Goal: Information Seeking & Learning: Learn about a topic

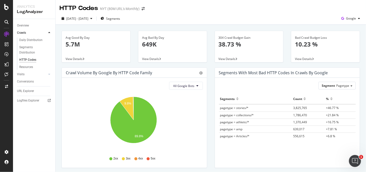
drag, startPoint x: 205, startPoint y: 135, endPoint x: 71, endPoint y: 5, distance: 186.7
click at [6, 22] on icon at bounding box center [7, 22] width 4 height 4
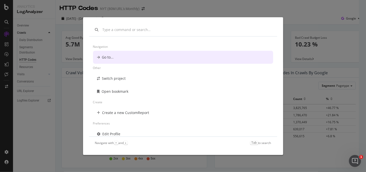
click at [26, 67] on div "Navigation Go to... Other Switch project Open bookmark Create Create a new Cust…" at bounding box center [183, 86] width 366 height 172
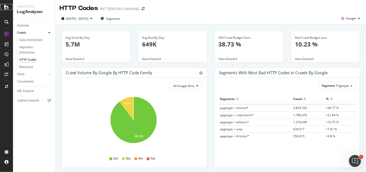
click at [6, 10] on icon at bounding box center [6, 7] width 5 height 6
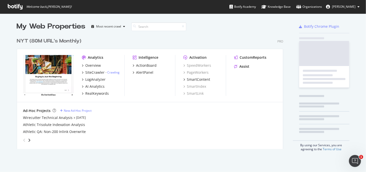
scroll to position [168, 358]
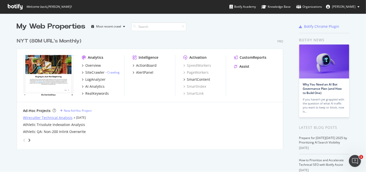
click at [54, 119] on div "Wirecutter Technical Analysis" at bounding box center [48, 117] width 50 height 5
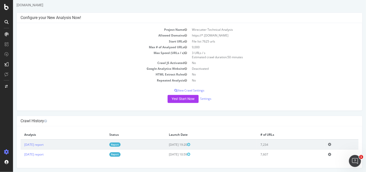
scroll to position [14, 0]
click at [185, 88] on p "View Crawl Settings" at bounding box center [189, 90] width 338 height 4
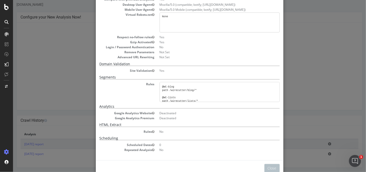
scroll to position [0, 0]
click at [300, 60] on div "× Close Project Settings Main Project Name Wirecutter Technical Analysis Start …" at bounding box center [189, 86] width 353 height 172
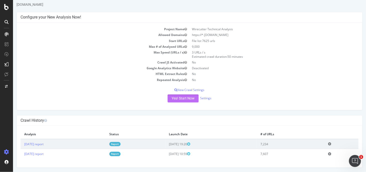
click at [182, 99] on button "Yes! Start Now" at bounding box center [182, 99] width 31 height 8
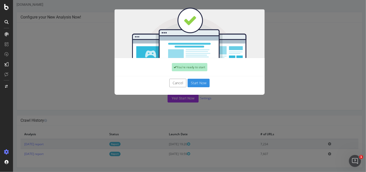
click at [199, 82] on button "Start Now" at bounding box center [198, 83] width 22 height 9
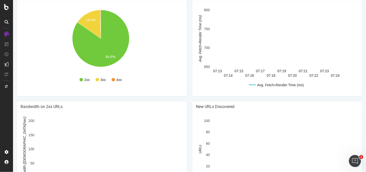
scroll to position [160, 0]
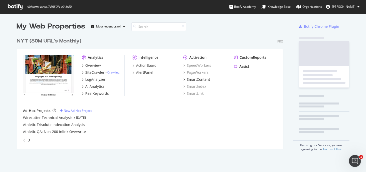
scroll to position [114, 267]
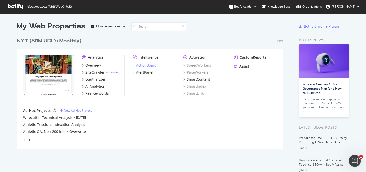
click at [142, 64] on div "ActionBoard" at bounding box center [146, 65] width 21 height 5
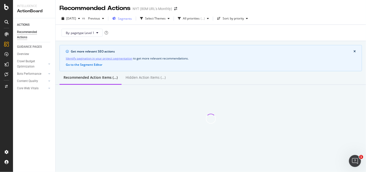
click at [132, 15] on div "Segments" at bounding box center [122, 19] width 20 height 8
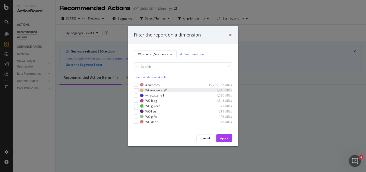
click at [156, 91] on div "WC-reviews" at bounding box center [154, 90] width 17 height 4
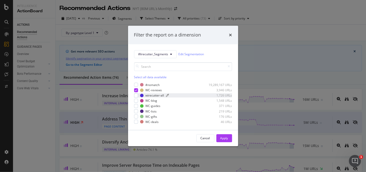
click at [155, 97] on div "wirecutter-all" at bounding box center [155, 95] width 19 height 4
click at [152, 100] on div "WC-blog" at bounding box center [152, 101] width 12 height 4
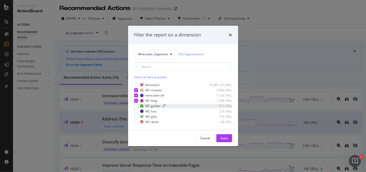
click at [150, 107] on div "WC-guides" at bounding box center [153, 106] width 15 height 4
click at [148, 114] on div "#nomatch 19,289,167 URLs WC-reviews 3,946 URLs wirecutter-all 1,726 URLs WC-blo…" at bounding box center [183, 103] width 98 height 41
click at [148, 112] on div "WC-lists" at bounding box center [151, 111] width 11 height 4
click at [148, 119] on div "#nomatch 19,289,167 URLs WC-reviews 3,946 URLs wirecutter-all 1,726 URLs WC-blo…" at bounding box center [183, 103] width 98 height 41
click at [149, 118] on div "WC-gifts" at bounding box center [152, 117] width 12 height 4
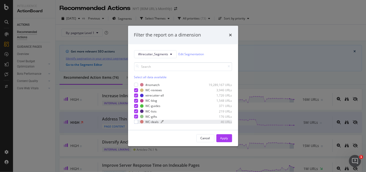
click at [151, 122] on div "WC-deals" at bounding box center [152, 122] width 13 height 4
click at [224, 140] on div "Apply" at bounding box center [224, 138] width 8 height 4
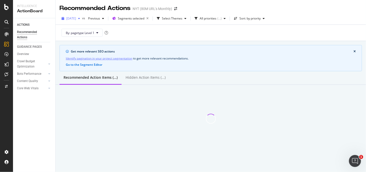
click at [76, 18] on span "[DATE]" at bounding box center [71, 18] width 10 height 4
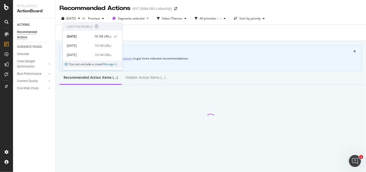
click at [172, 37] on div "By: pagetype Level 1" at bounding box center [211, 33] width 302 height 16
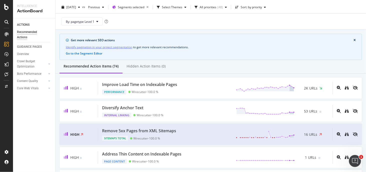
scroll to position [25, 0]
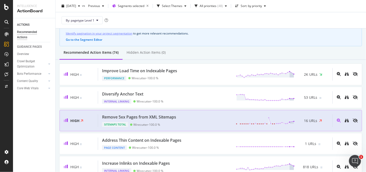
click at [190, 117] on div "Remove 5xx Pages from XML Sitemaps Sitemaps Total Wirecutter - 100.0 % 16 URLs" at bounding box center [215, 120] width 234 height 13
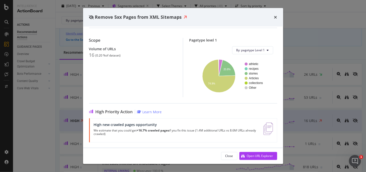
scroll to position [27, 0]
click at [255, 154] on div "Open URL Explorer" at bounding box center [260, 156] width 26 height 4
click at [316, 42] on div "Remove 5xx Pages from XML Sitemaps Sitemaps Total | SEO best practices recommen…" at bounding box center [183, 86] width 366 height 172
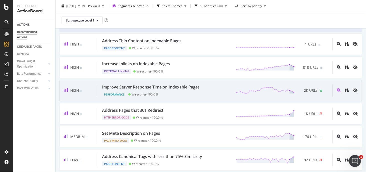
scroll to position [125, 0]
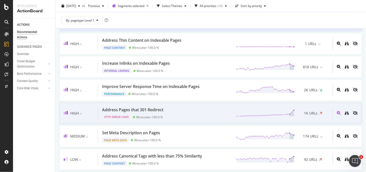
click at [193, 110] on div "Address Pages that 301 Redirect HTTP Error Code Wirecutter - 100.0 % 1K URLs" at bounding box center [215, 113] width 234 height 13
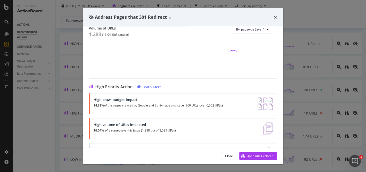
scroll to position [74, 0]
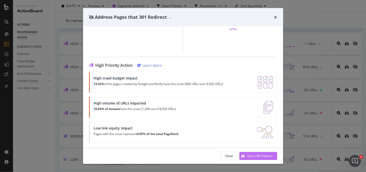
click at [247, 158] on div "Open URL Explorer" at bounding box center [260, 156] width 26 height 4
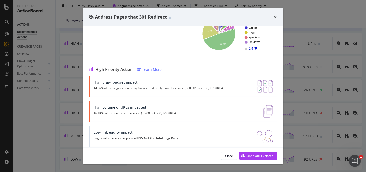
click at [290, 72] on div "Address Pages that 301 Redirect HTTP Error Code | Although 301 redirects are ap…" at bounding box center [183, 86] width 366 height 172
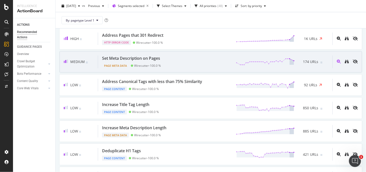
scroll to position [200, 0]
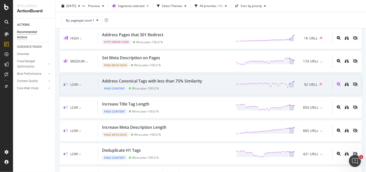
click at [237, 78] on div "Address Canonical Tags with less than 75% Similarity Page Content Wirecutter - …" at bounding box center [215, 84] width 234 height 13
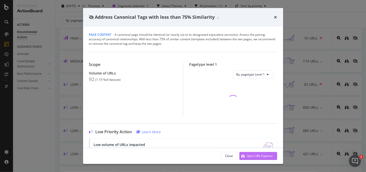
click at [258, 153] on div "Open URL Explorer" at bounding box center [256, 156] width 34 height 8
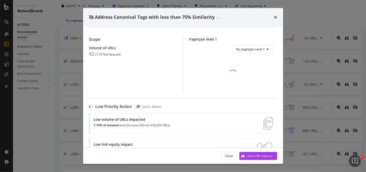
scroll to position [42, 0]
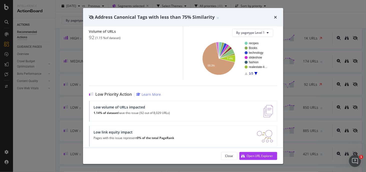
click at [286, 97] on div "Address Canonical Tags with less than 75% Similarity Page Content | A canonical…" at bounding box center [183, 86] width 366 height 172
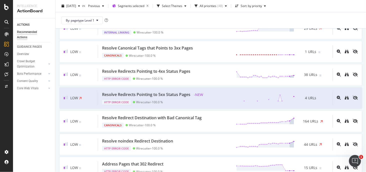
scroll to position [875, 0]
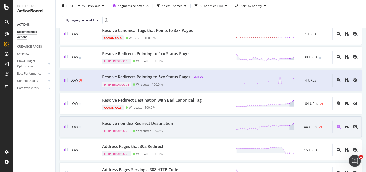
click at [213, 121] on div "Resolve noindex Redirect Destination HTTP Error Code Wirecutter - 100.0 % 44 UR…" at bounding box center [215, 127] width 234 height 13
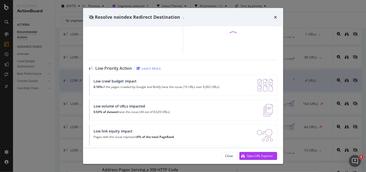
scroll to position [62, 0]
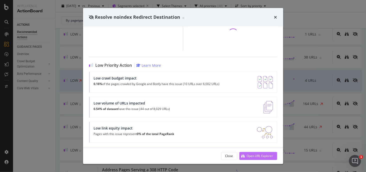
click at [249, 152] on button "Open URL Explorer" at bounding box center [258, 156] width 38 height 8
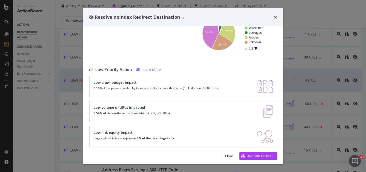
click at [305, 87] on div "Resolve noindex Redirect Destination HTTP Error Code | Redirecting a page to a …" at bounding box center [183, 86] width 366 height 172
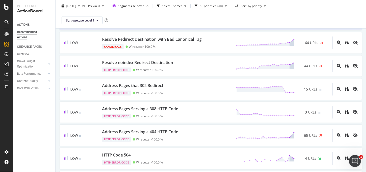
scroll to position [950, 0]
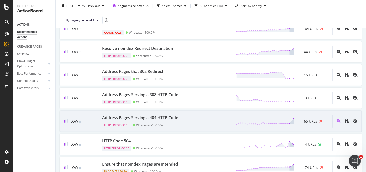
click at [230, 115] on div "Address Pages Serving a 404 HTTP Code HTTP Error Code Wirecutter - 100.0 % 65 U…" at bounding box center [215, 121] width 234 height 13
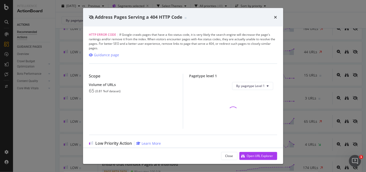
click at [273, 17] on div "Address Pages Serving a 404 HTTP Code" at bounding box center [183, 17] width 188 height 7
click at [274, 17] on icon "times" at bounding box center [275, 17] width 3 height 4
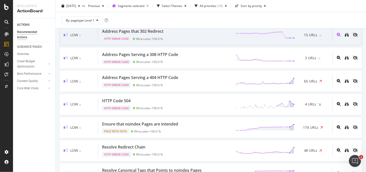
scroll to position [1000, 0]
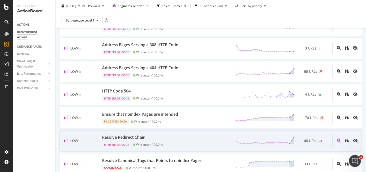
click at [220, 130] on div "Low Resolve Redirect Chain HTTP Error Code Wirecutter - 100.0 % 48 URLs" at bounding box center [211, 140] width 302 height 21
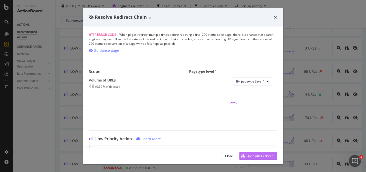
click at [259, 156] on div "Open URL Explorer" at bounding box center [260, 156] width 26 height 4
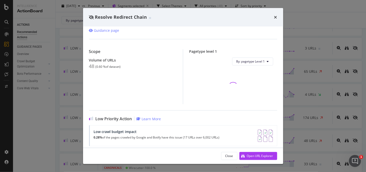
scroll to position [49, 0]
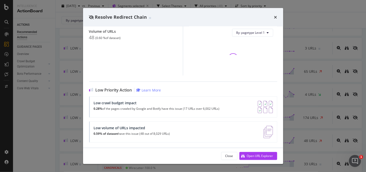
click at [308, 108] on div "Resolve Redirect Chain HTTP Error Code | When pages redirect multiple times bef…" at bounding box center [183, 86] width 366 height 172
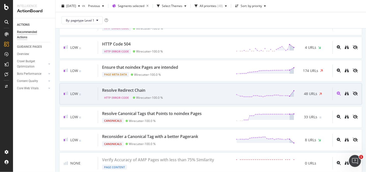
scroll to position [1050, 0]
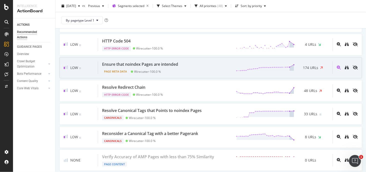
click at [204, 63] on div "Ensure that noindex Pages are intended Page Meta Data Wirecutter - 100.0 % 174 …" at bounding box center [215, 68] width 234 height 13
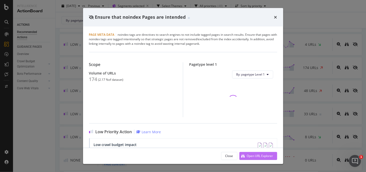
click at [251, 154] on div "Open URL Explorer" at bounding box center [260, 156] width 26 height 4
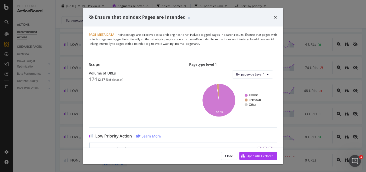
click at [62, 45] on div "Ensure that noindex Pages are intended Page Meta Data | noindex tags are direct…" at bounding box center [183, 86] width 366 height 172
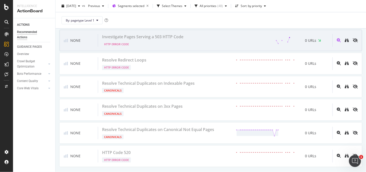
scroll to position [1639, 0]
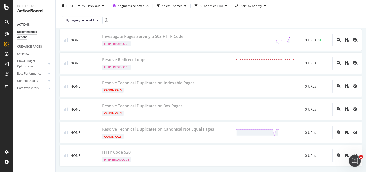
drag, startPoint x: 229, startPoint y: 155, endPoint x: 228, endPoint y: 158, distance: 3.1
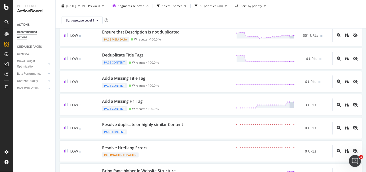
scroll to position [0, 0]
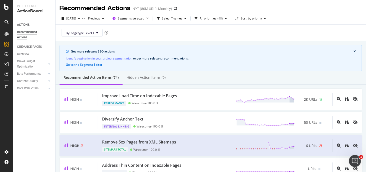
drag, startPoint x: 228, startPoint y: 158, endPoint x: 126, endPoint y: -21, distance: 205.6
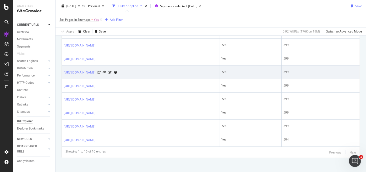
scroll to position [266, 0]
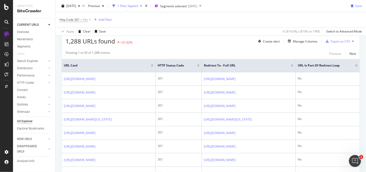
scroll to position [125, 0]
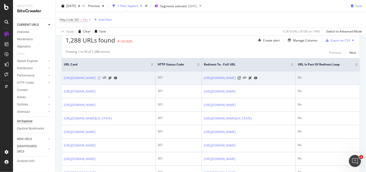
click at [101, 80] on icon at bounding box center [99, 78] width 3 height 3
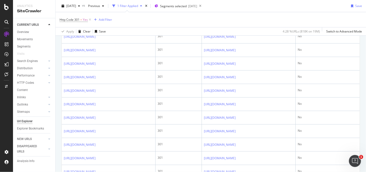
scroll to position [275, 0]
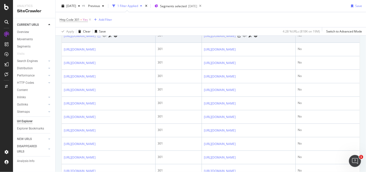
click at [101, 38] on icon at bounding box center [99, 36] width 3 height 3
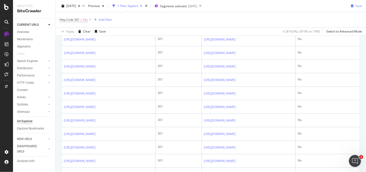
scroll to position [650, 0]
click at [117, 14] on icon at bounding box center [116, 12] width 4 height 3
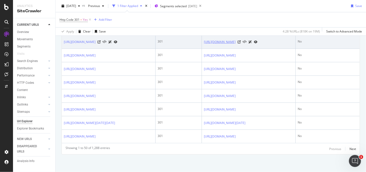
scroll to position [868, 0]
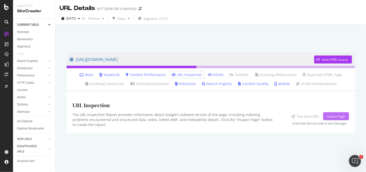
click at [333, 119] on div "Inspect Page" at bounding box center [336, 117] width 18 height 8
click at [220, 74] on link "Inlinks" at bounding box center [216, 74] width 16 height 5
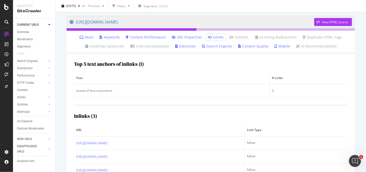
scroll to position [64, 0]
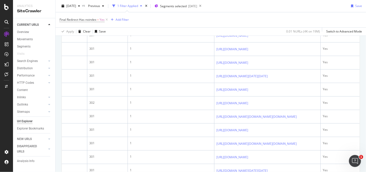
scroll to position [0, 177]
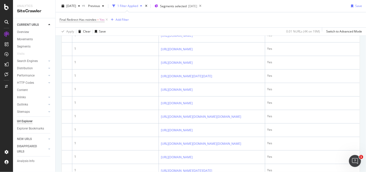
drag, startPoint x: 226, startPoint y: 84, endPoint x: 287, endPoint y: 98, distance: 61.9
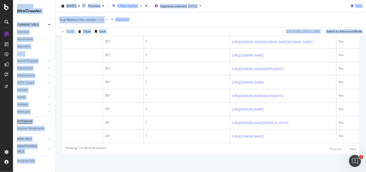
scroll to position [0, 0]
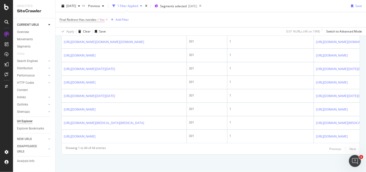
drag, startPoint x: 243, startPoint y: 163, endPoint x: 208, endPoint y: 125, distance: 51.8
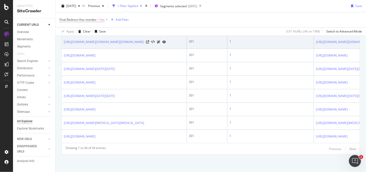
scroll to position [946, 0]
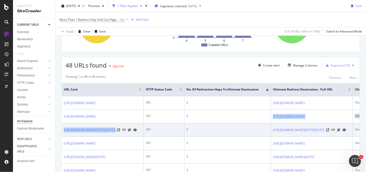
drag, startPoint x: 338, startPoint y: 110, endPoint x: 183, endPoint y: 130, distance: 156.5
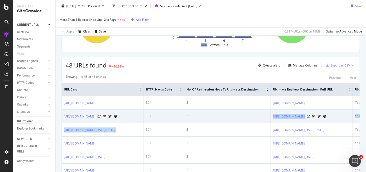
click at [240, 116] on td "2" at bounding box center [227, 117] width 87 height 14
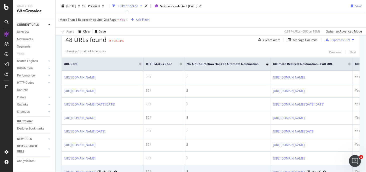
scroll to position [200, 0]
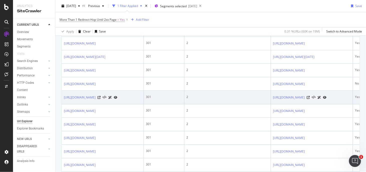
click at [117, 99] on icon at bounding box center [116, 97] width 4 height 3
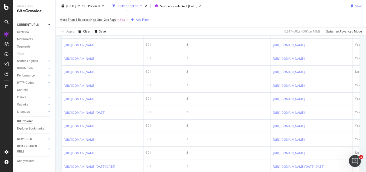
scroll to position [0, 0]
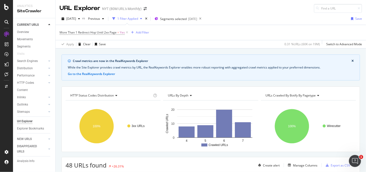
drag, startPoint x: 268, startPoint y: 139, endPoint x: 218, endPoint y: 4, distance: 143.4
click at [117, 17] on div "2025 Sep. 24th vs Previous 1 Filter Applied Segments selected 2025-02-20" at bounding box center [132, 19] width 144 height 8
click at [104, 18] on icon "button" at bounding box center [103, 18] width 2 height 3
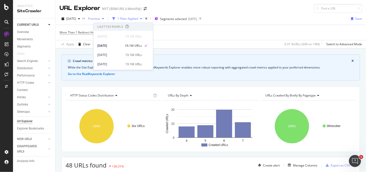
click at [104, 18] on icon "button" at bounding box center [103, 18] width 2 height 3
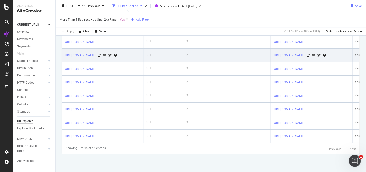
scroll to position [899, 0]
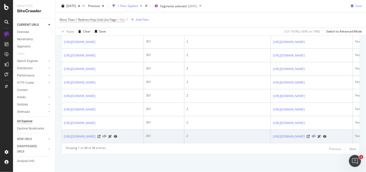
click at [117, 134] on link at bounding box center [116, 136] width 4 height 5
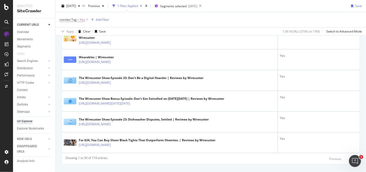
scroll to position [1086, 0]
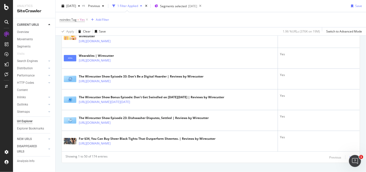
click at [349, 155] on div "Next" at bounding box center [352, 157] width 7 height 4
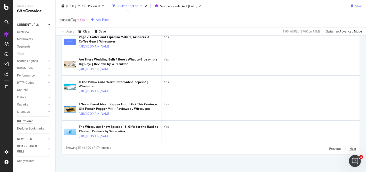
scroll to position [1534, 0]
click at [350, 149] on div "Next" at bounding box center [352, 149] width 7 height 4
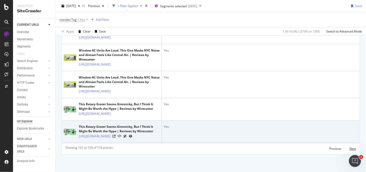
scroll to position [1660, 0]
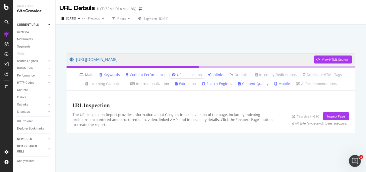
click at [218, 73] on link "Inlinks" at bounding box center [216, 74] width 16 height 5
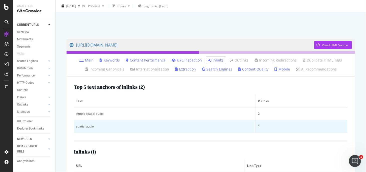
scroll to position [54, 0]
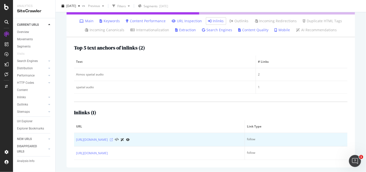
click at [113, 140] on icon at bounding box center [111, 139] width 3 height 3
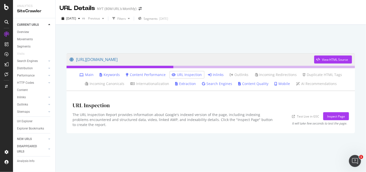
click at [218, 75] on link "Inlinks" at bounding box center [216, 74] width 16 height 5
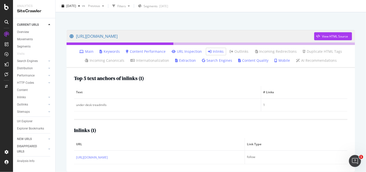
scroll to position [28, 0]
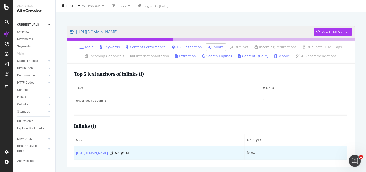
click at [130, 151] on div at bounding box center [120, 153] width 20 height 5
click at [113, 154] on icon at bounding box center [111, 153] width 3 height 3
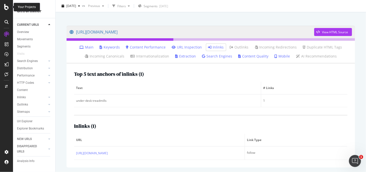
click at [9, 6] on div at bounding box center [7, 7] width 12 height 6
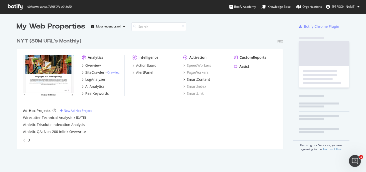
scroll to position [168, 358]
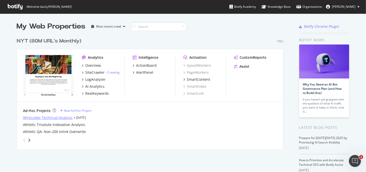
click at [55, 119] on div "Wirecutter Technical Analysis" at bounding box center [48, 117] width 50 height 5
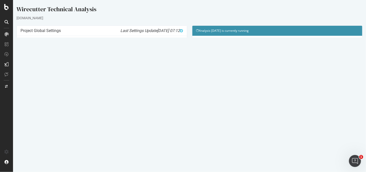
click at [276, 93] on link "Watch Live Stats" at bounding box center [277, 96] width 34 height 8
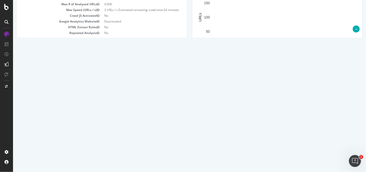
scroll to position [125, 0]
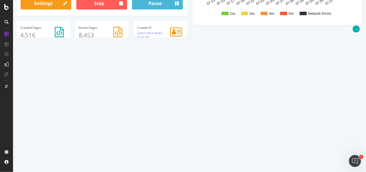
click at [124, 81] on th "Url" at bounding box center [138, 77] width 169 height 10
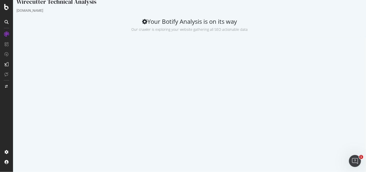
scroll to position [0, 0]
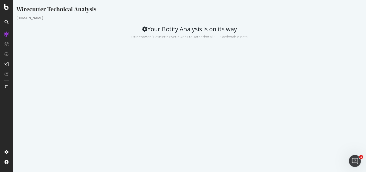
drag, startPoint x: 97, startPoint y: 46, endPoint x: 72, endPoint y: 40, distance: 25.8
click at [96, 46] on div "Analysis Settings" at bounding box center [102, 50] width 170 height 10
click at [80, 37] on p "Our crawler is exploring your website gathering all SEO actionable data" at bounding box center [189, 36] width 346 height 7
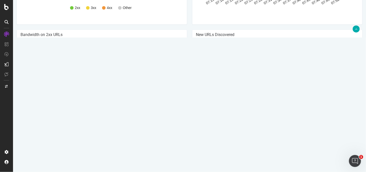
scroll to position [399, 0]
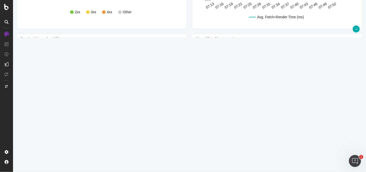
click at [66, 136] on rect "A chart." at bounding box center [100, 92] width 161 height 88
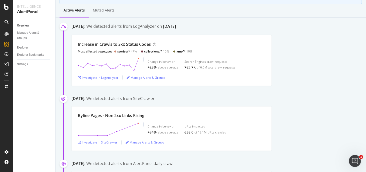
scroll to position [50, 0]
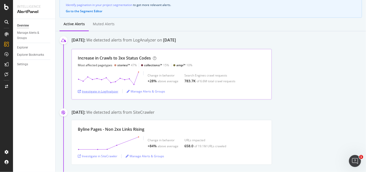
click at [95, 95] on button "Investigate in LogAnalyzer" at bounding box center [98, 91] width 41 height 8
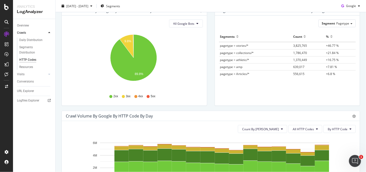
scroll to position [100, 0]
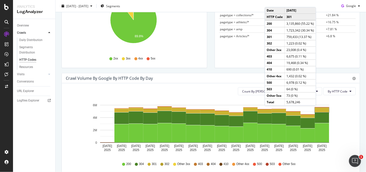
click at [317, 110] on rect "A chart." at bounding box center [322, 110] width 14 height 5
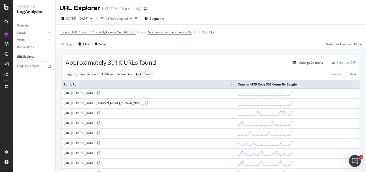
drag, startPoint x: 210, startPoint y: 168, endPoint x: 144, endPoint y: 40, distance: 144.6
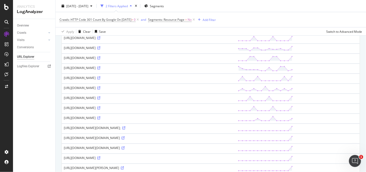
scroll to position [445, 0]
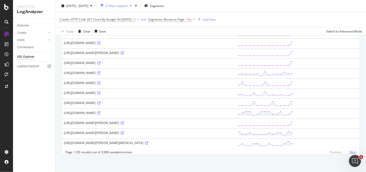
click at [348, 151] on link "Next" at bounding box center [350, 152] width 11 height 7
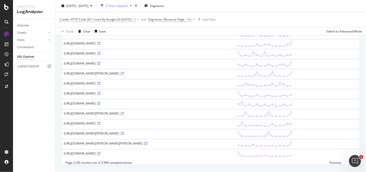
scroll to position [438, 0]
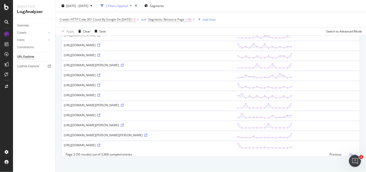
click at [346, 153] on link "Next" at bounding box center [350, 154] width 11 height 7
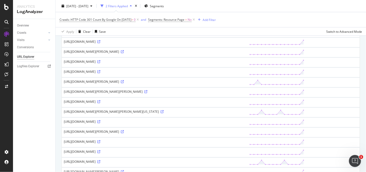
scroll to position [0, 0]
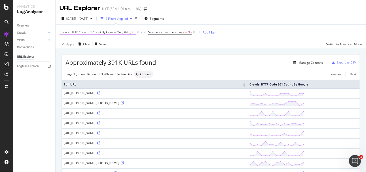
click at [117, 32] on span "On 2025-10-06" at bounding box center [124, 32] width 15 height 4
click at [209, 31] on div "Add Filter" at bounding box center [209, 32] width 13 height 4
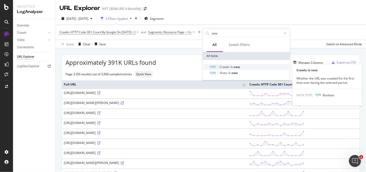
type input "new"
click at [236, 67] on span "new" at bounding box center [237, 67] width 6 height 4
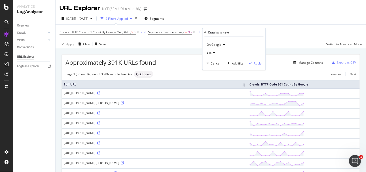
click at [250, 63] on icon "button" at bounding box center [250, 63] width 3 height 3
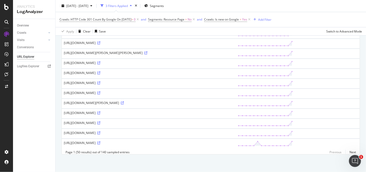
scroll to position [445, 0]
click at [347, 153] on link "Next" at bounding box center [350, 152] width 11 height 7
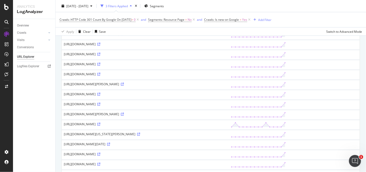
scroll to position [175, 0]
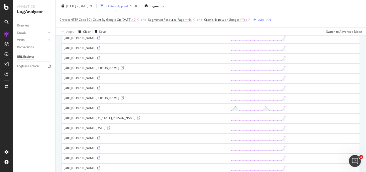
click at [152, 78] on div "http://www.nytimes.com/1997/05/29/sports/nit-field-set-for-preseason.html" at bounding box center [145, 78] width 163 height 4
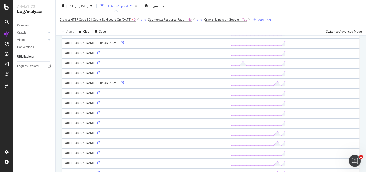
scroll to position [445, 0]
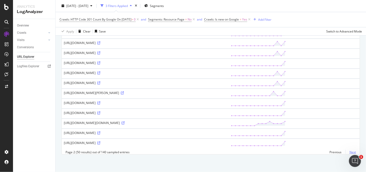
click at [347, 150] on link "Next" at bounding box center [350, 152] width 11 height 7
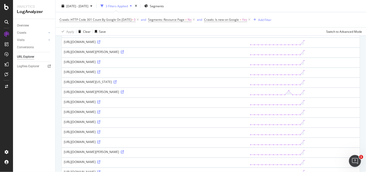
scroll to position [0, 0]
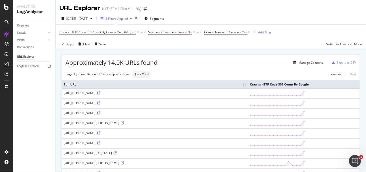
click at [271, 31] on div "Add Filter" at bounding box center [264, 32] width 13 height 4
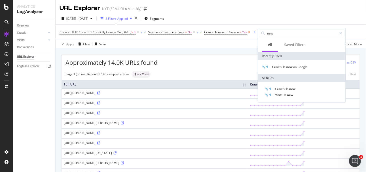
click at [251, 33] on icon at bounding box center [249, 32] width 4 height 5
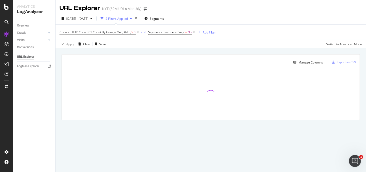
click at [207, 30] on div "Add Filter" at bounding box center [206, 33] width 20 height 6
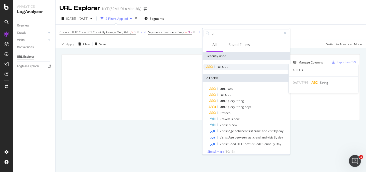
type input "url"
click at [237, 66] on div "Full URL" at bounding box center [247, 67] width 86 height 6
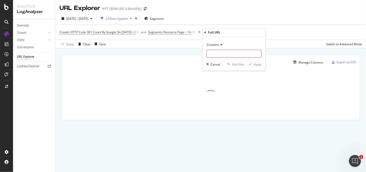
click at [235, 55] on input "text" at bounding box center [234, 54] width 55 height 8
type input "w"
type input "/wirecutter"
click at [254, 66] on div "Apply" at bounding box center [258, 64] width 8 height 4
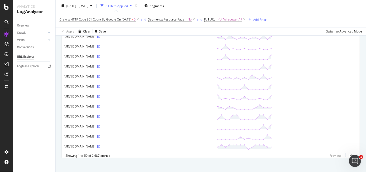
scroll to position [438, 0]
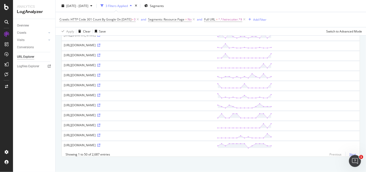
click at [349, 153] on link "Next" at bounding box center [350, 154] width 11 height 7
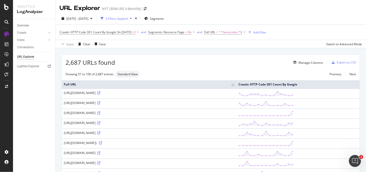
click at [35, 108] on div "Overview Crawls Daily Distribution Segments Distribution HTTP Codes Resources V…" at bounding box center [34, 95] width 42 height 153
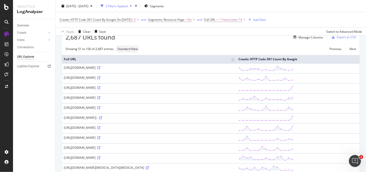
scroll to position [25, 0]
drag, startPoint x: 115, startPoint y: 68, endPoint x: 62, endPoint y: 67, distance: 52.3
click at [62, 67] on td "http://www.nytimes.com/wirecutter/reviews/best-fish-tank" at bounding box center [149, 69] width 175 height 10
copy div "http://www.nytimes.com/wirecutter/"
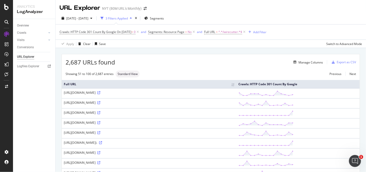
scroll to position [0, 0]
click at [135, 93] on div "http://www.nytimes.com/wirecutter/reviews/best-fish-tank" at bounding box center [149, 93] width 171 height 4
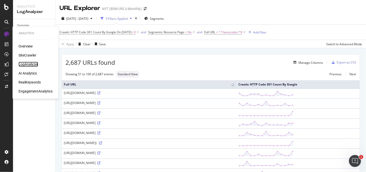
click at [32, 63] on div "LogAnalyzer" at bounding box center [29, 64] width 20 height 5
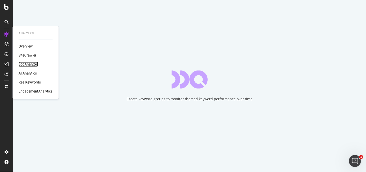
click at [19, 65] on div "LogAnalyzer" at bounding box center [29, 64] width 20 height 5
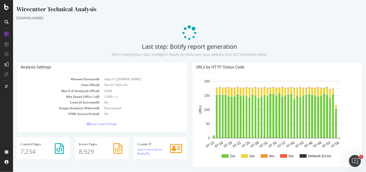
click at [118, 35] on p at bounding box center [189, 33] width 346 height 15
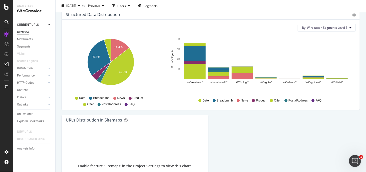
scroll to position [352, 0]
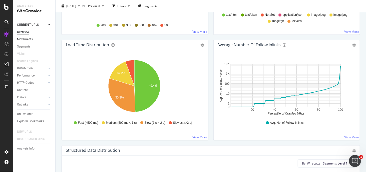
click at [39, 39] on link "Movements" at bounding box center [34, 39] width 35 height 5
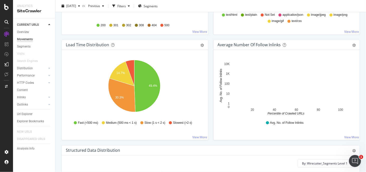
scroll to position [352, 0]
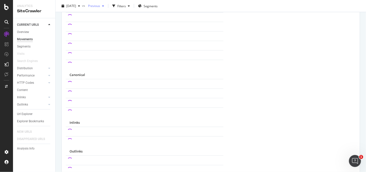
click at [106, 5] on div "button" at bounding box center [103, 6] width 6 height 3
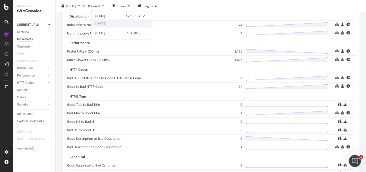
scroll to position [127, 0]
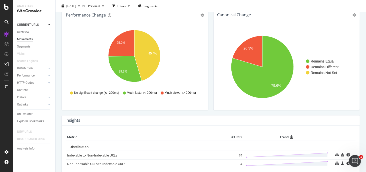
click at [218, 102] on rect "A chart." at bounding box center [286, 67] width 137 height 78
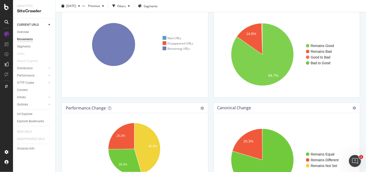
scroll to position [0, 0]
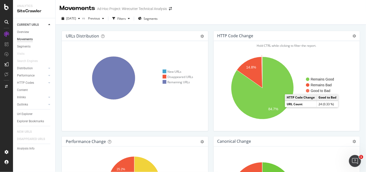
click at [317, 90] on text "Good to Bad" at bounding box center [321, 91] width 20 height 4
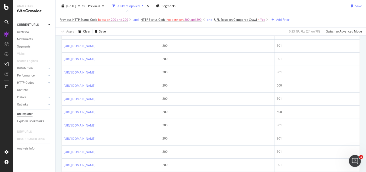
scroll to position [250, 0]
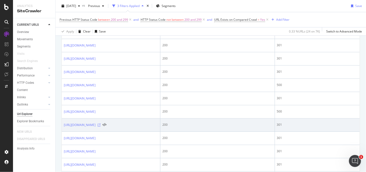
click at [101, 124] on icon at bounding box center [99, 125] width 3 height 3
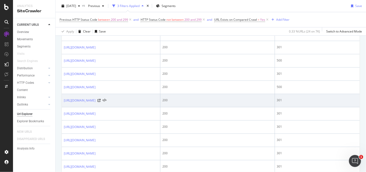
scroll to position [275, 0]
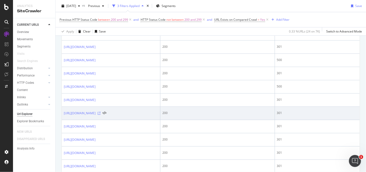
click at [101, 112] on icon at bounding box center [99, 113] width 3 height 3
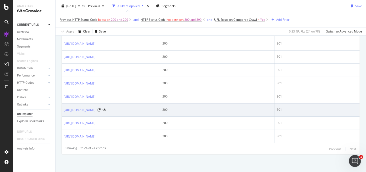
scroll to position [412, 0]
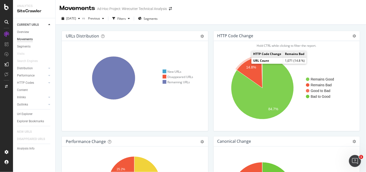
scroll to position [75, 0]
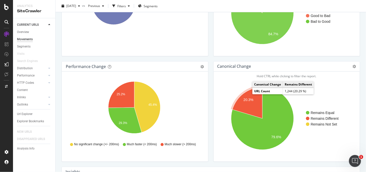
click at [246, 101] on text "20.3%" at bounding box center [248, 100] width 10 height 4
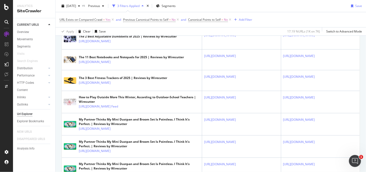
scroll to position [1000, 0]
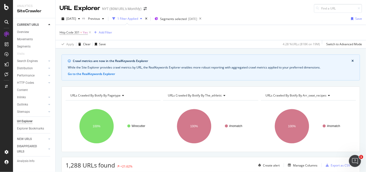
scroll to position [868, 0]
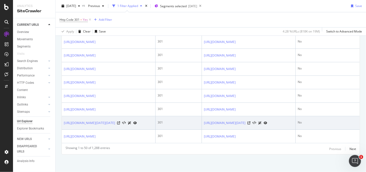
drag, startPoint x: 176, startPoint y: 135, endPoint x: 173, endPoint y: 128, distance: 7.1
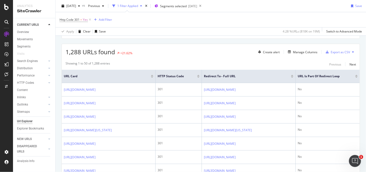
scroll to position [0, 0]
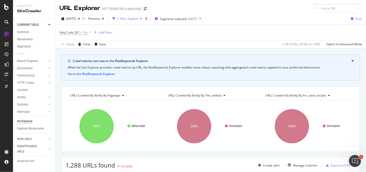
drag, startPoint x: 131, startPoint y: 149, endPoint x: 128, endPoint y: 15, distance: 134.0
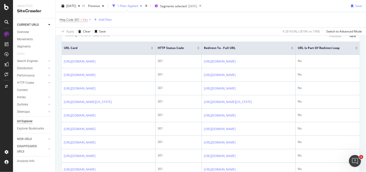
scroll to position [150, 0]
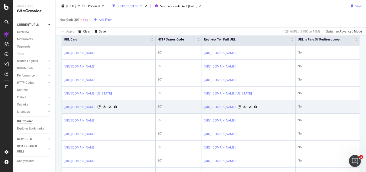
click at [117, 110] on div at bounding box center [108, 106] width 20 height 5
click at [101, 109] on icon at bounding box center [99, 107] width 3 height 3
